Goal: Task Accomplishment & Management: Manage account settings

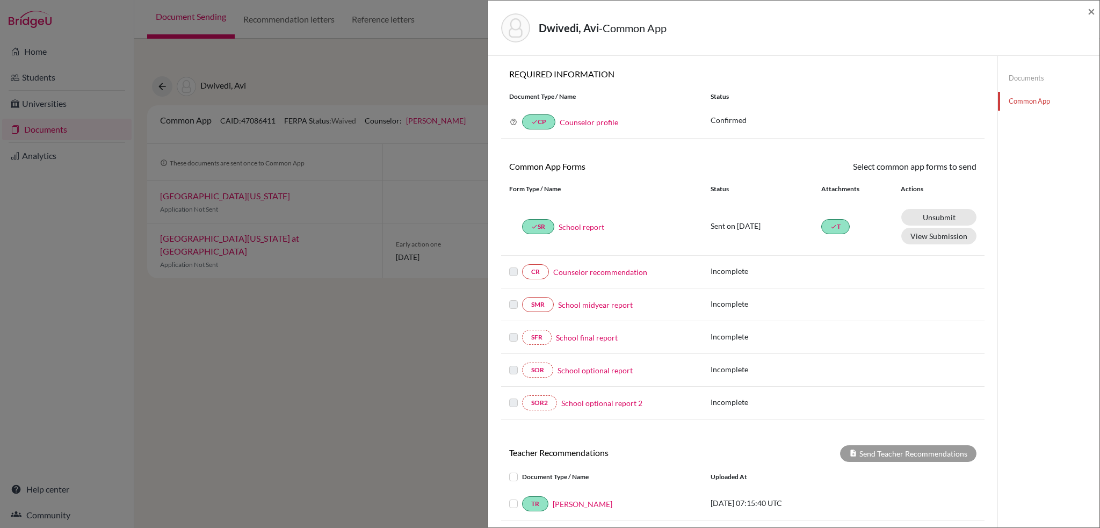
click at [1032, 80] on link "Documents" at bounding box center [1049, 78] width 102 height 19
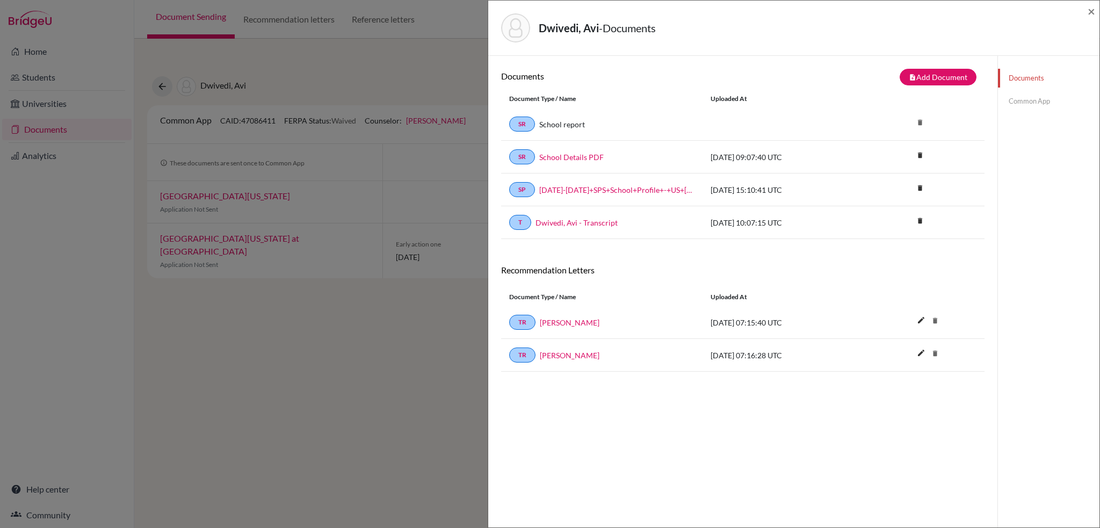
click at [1036, 104] on link "Common App" at bounding box center [1049, 101] width 102 height 19
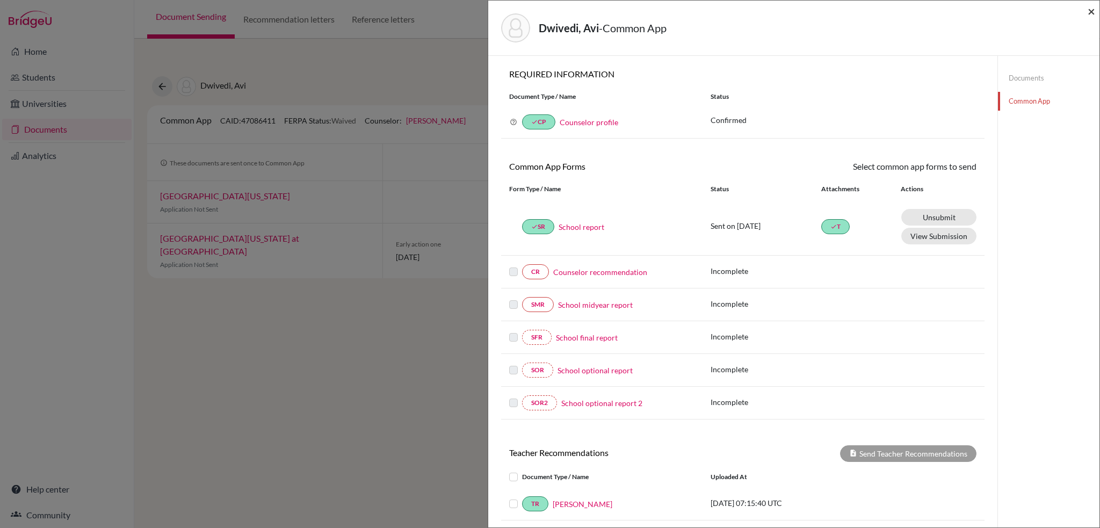
click at [1094, 15] on span "×" at bounding box center [1092, 11] width 8 height 16
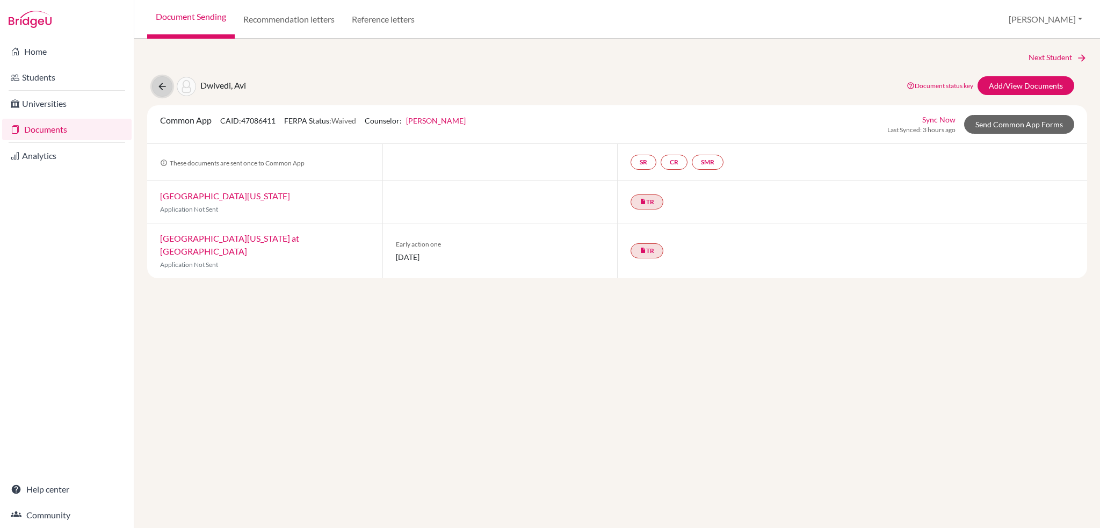
click at [163, 86] on icon at bounding box center [162, 86] width 11 height 11
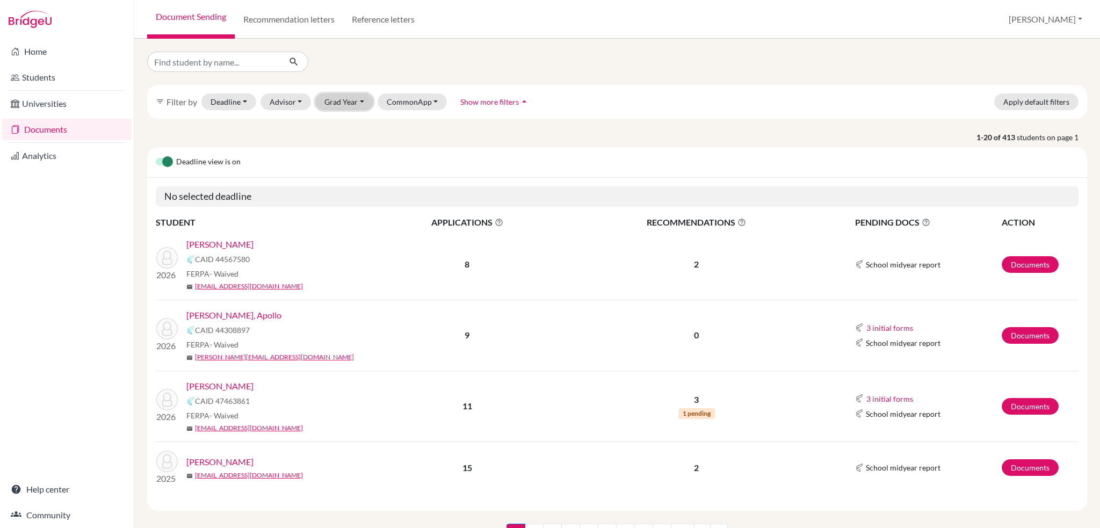
click at [339, 102] on button "Grad Year" at bounding box center [344, 101] width 58 height 17
click at [341, 126] on span "2026" at bounding box center [338, 124] width 19 height 13
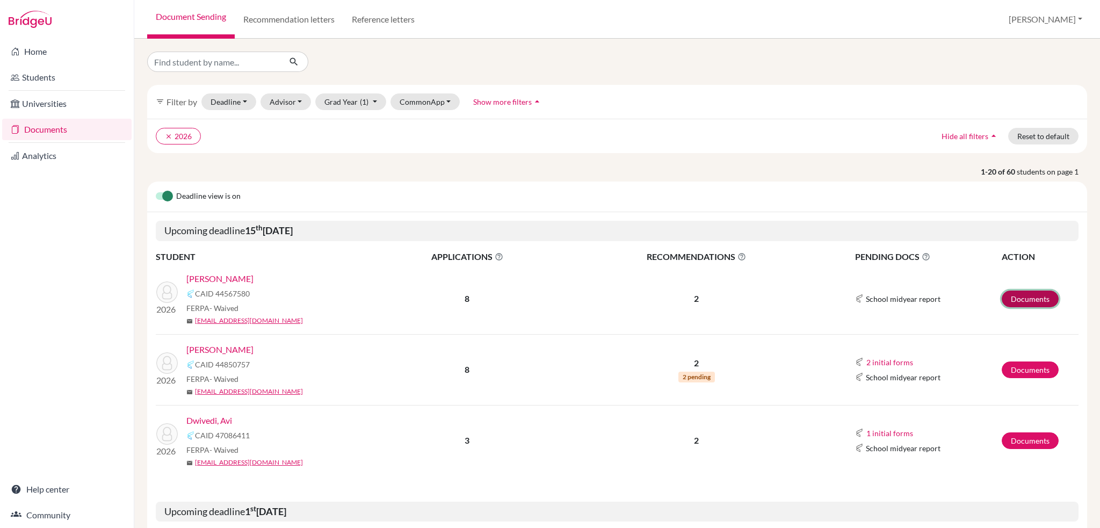
click at [1020, 297] on link "Documents" at bounding box center [1030, 299] width 57 height 17
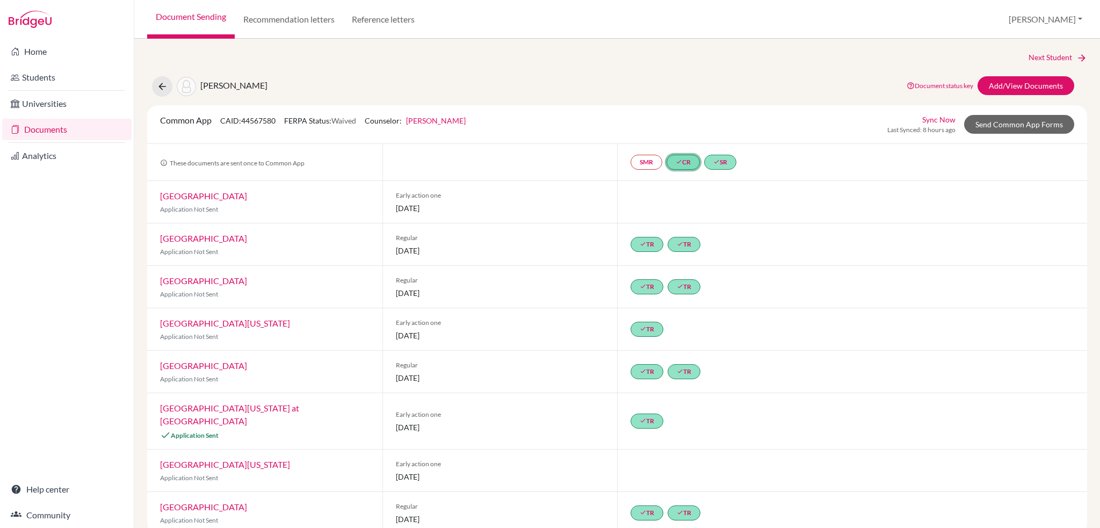
click at [686, 165] on link "done CR" at bounding box center [683, 162] width 33 height 15
click at [688, 120] on link "Andrew Berko-Boateng" at bounding box center [676, 117] width 60 height 9
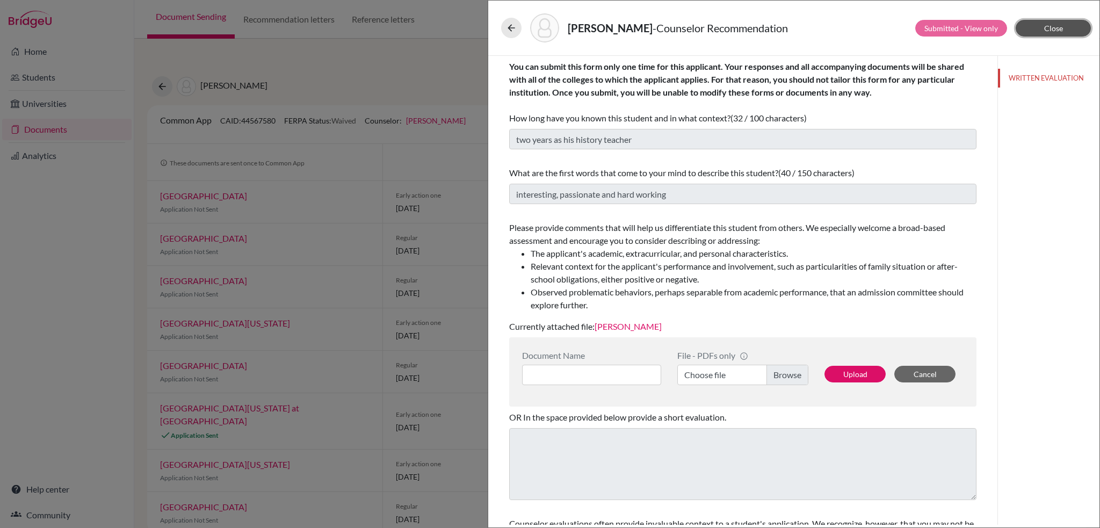
click at [1051, 26] on span "Close" at bounding box center [1053, 28] width 19 height 9
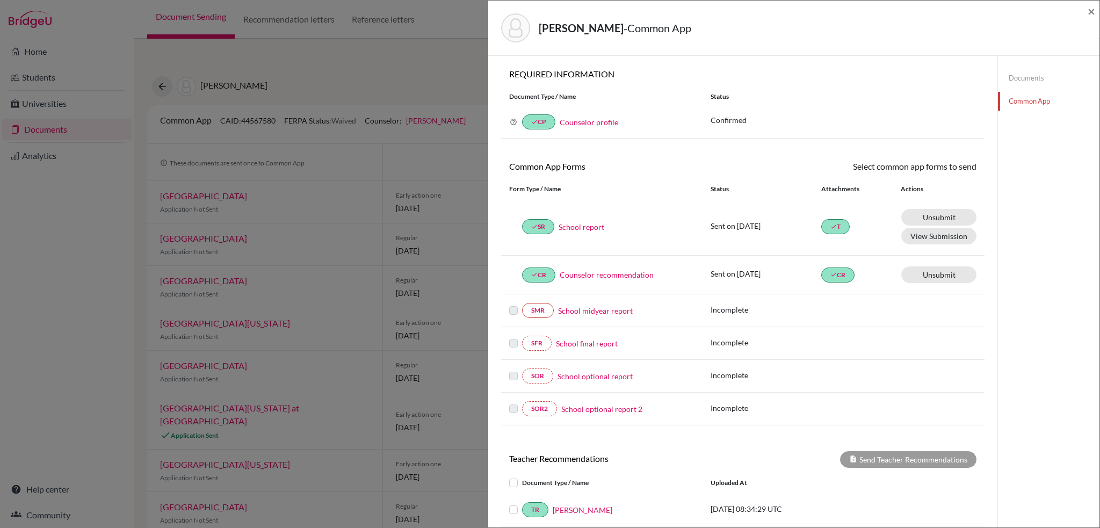
click at [460, 76] on div "Berko-Boateng, Andrew - Common App × × REQUIRED INFORMATION Document Type / Nam…" at bounding box center [550, 264] width 1100 height 528
click at [1035, 78] on link "Documents" at bounding box center [1049, 78] width 102 height 19
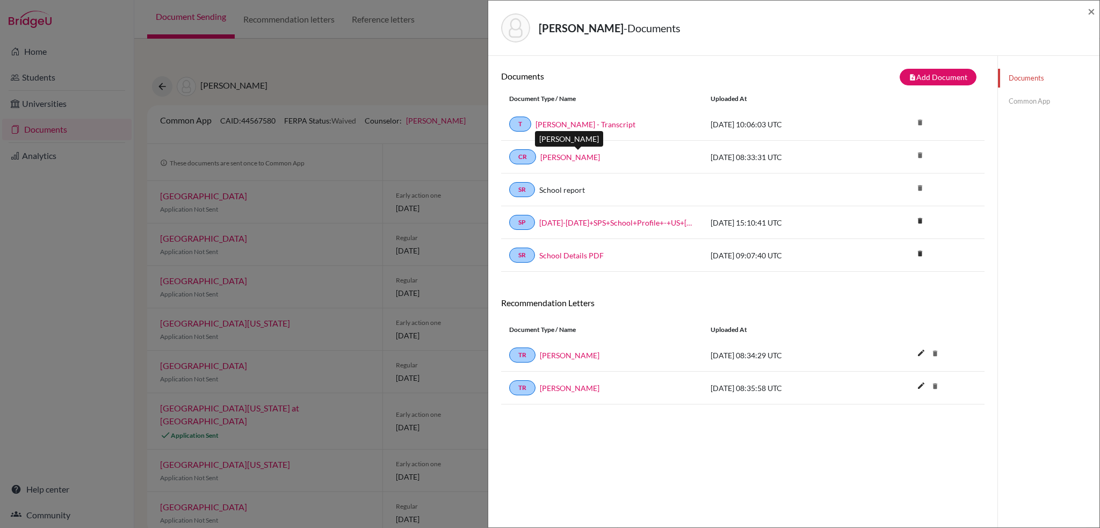
click at [590, 154] on link "[PERSON_NAME]" at bounding box center [570, 156] width 60 height 11
click at [599, 125] on link "Berko-Boateng, Andrew - Transcript" at bounding box center [586, 124] width 100 height 11
click at [561, 384] on link "Tim Chase" at bounding box center [570, 387] width 60 height 11
click at [548, 353] on link "Caroline Gill" at bounding box center [570, 355] width 60 height 11
click at [1090, 15] on span "×" at bounding box center [1092, 11] width 8 height 16
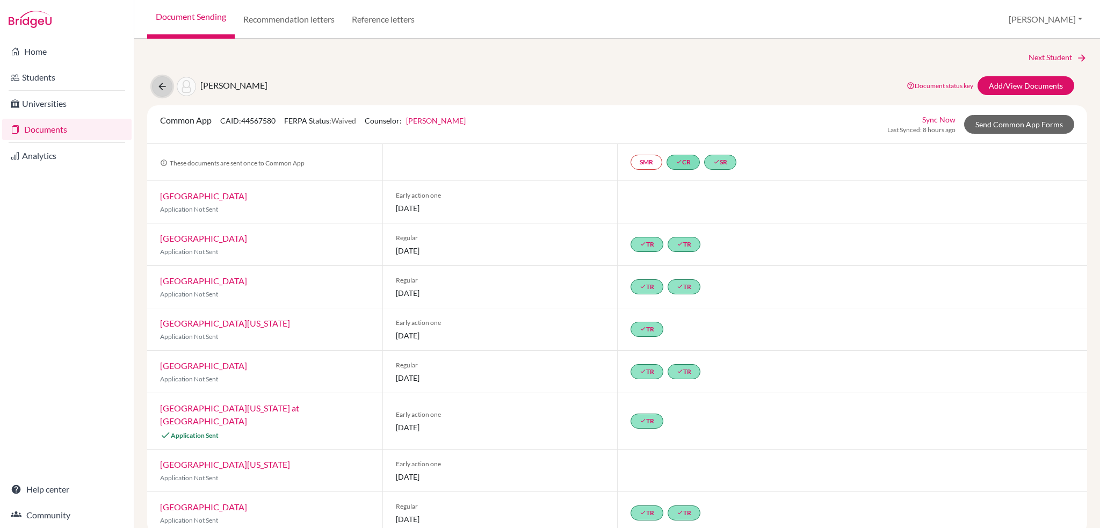
click at [155, 88] on button at bounding box center [162, 86] width 20 height 20
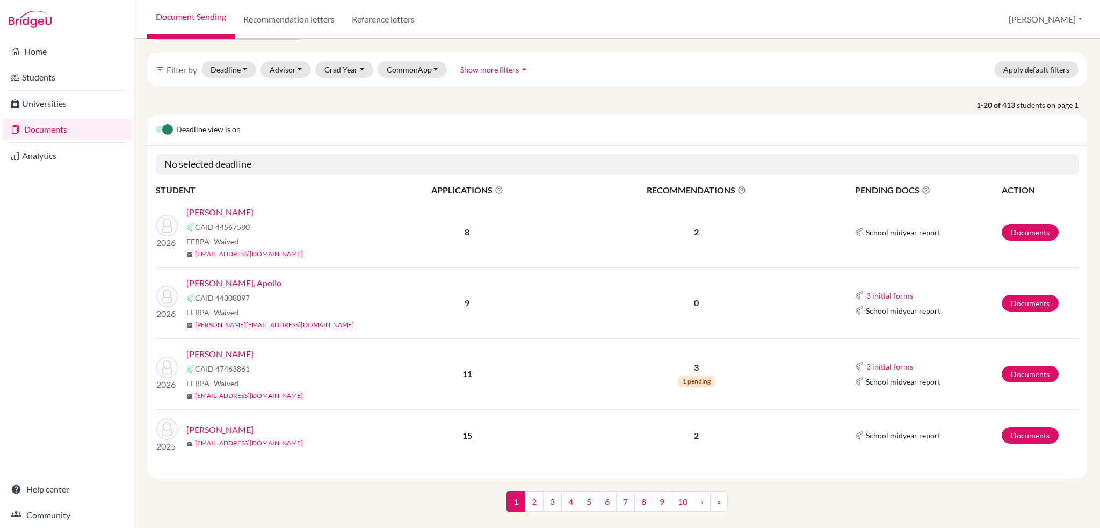
scroll to position [49, 0]
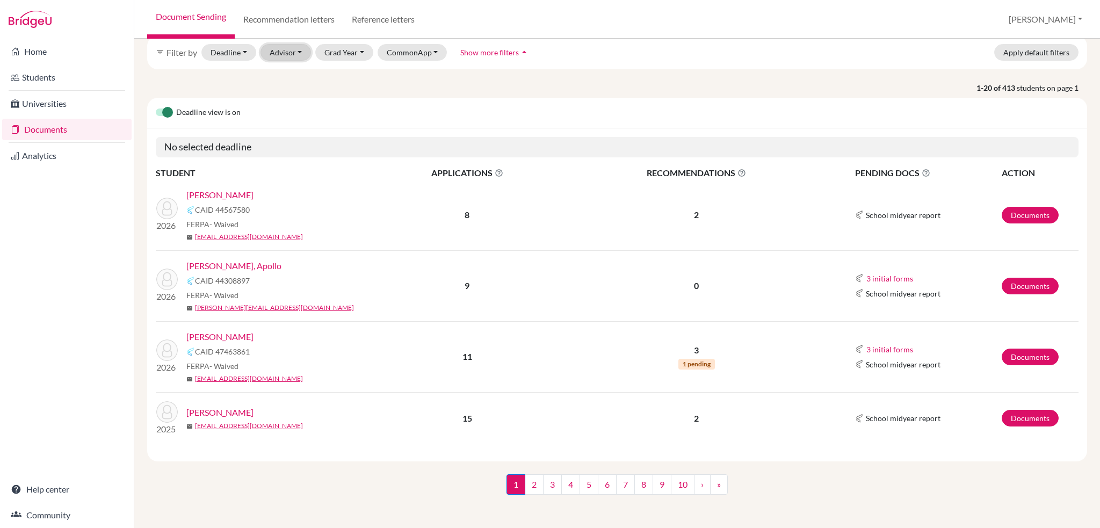
click at [297, 52] on button "Advisor" at bounding box center [286, 52] width 51 height 17
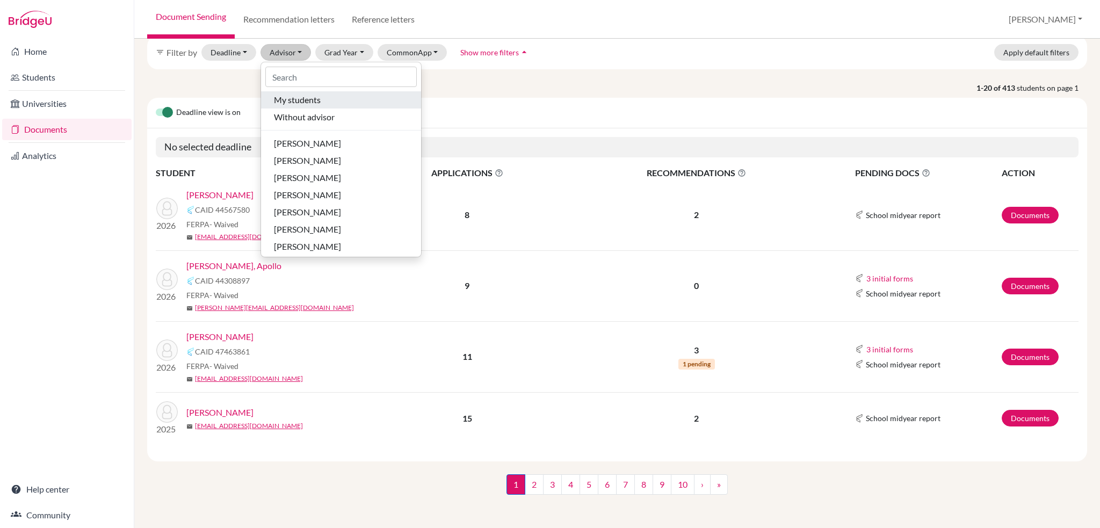
click at [303, 107] on button "My students" at bounding box center [341, 99] width 160 height 17
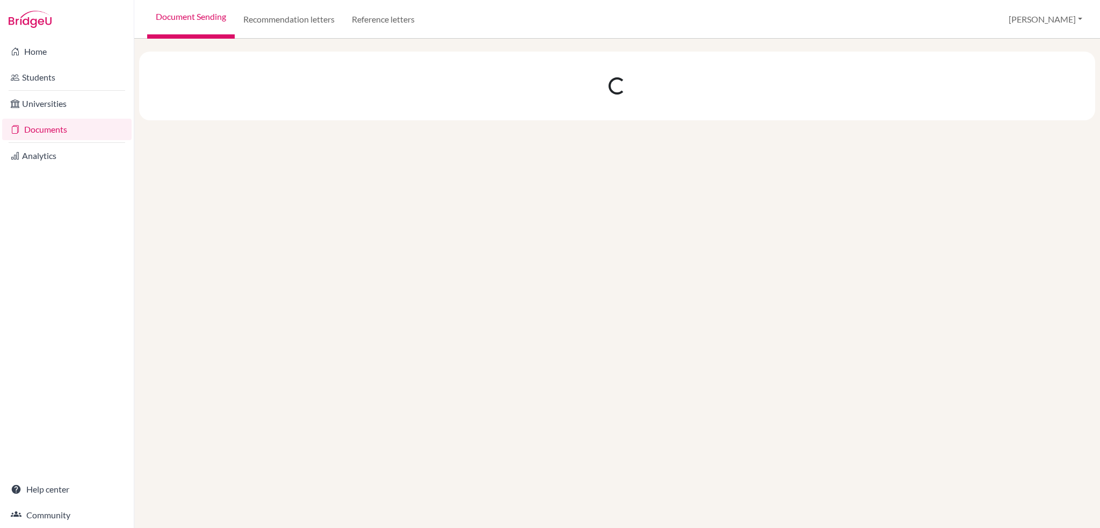
scroll to position [0, 0]
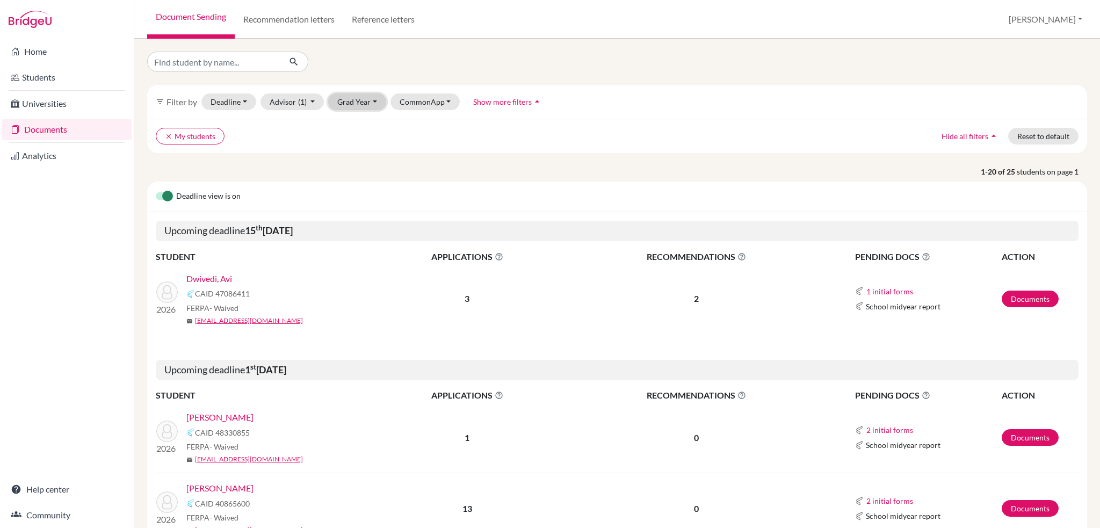
click at [365, 97] on button "Grad Year" at bounding box center [357, 101] width 58 height 17
click at [372, 124] on div "2026" at bounding box center [361, 124] width 38 height 13
